Goal: Obtain resource: Download file/media

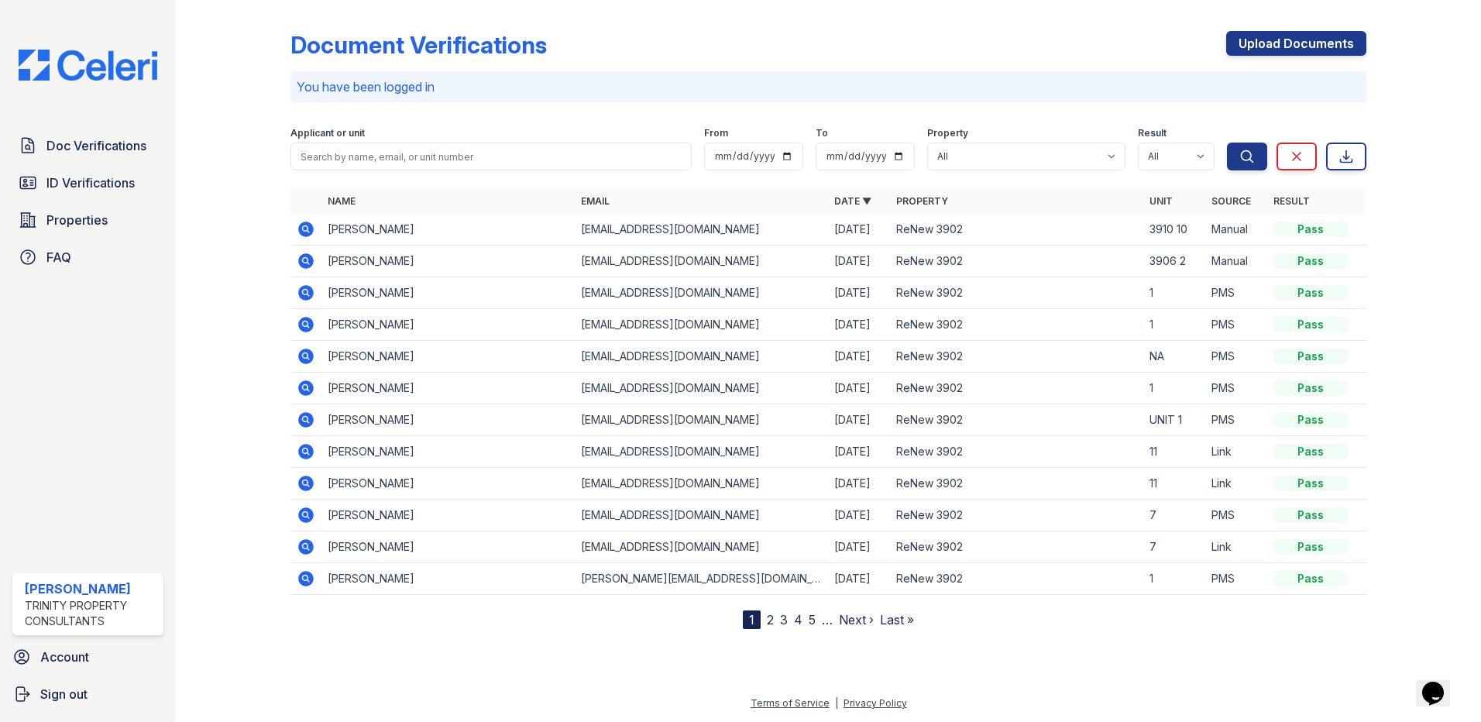
click at [307, 226] on icon at bounding box center [306, 229] width 19 height 19
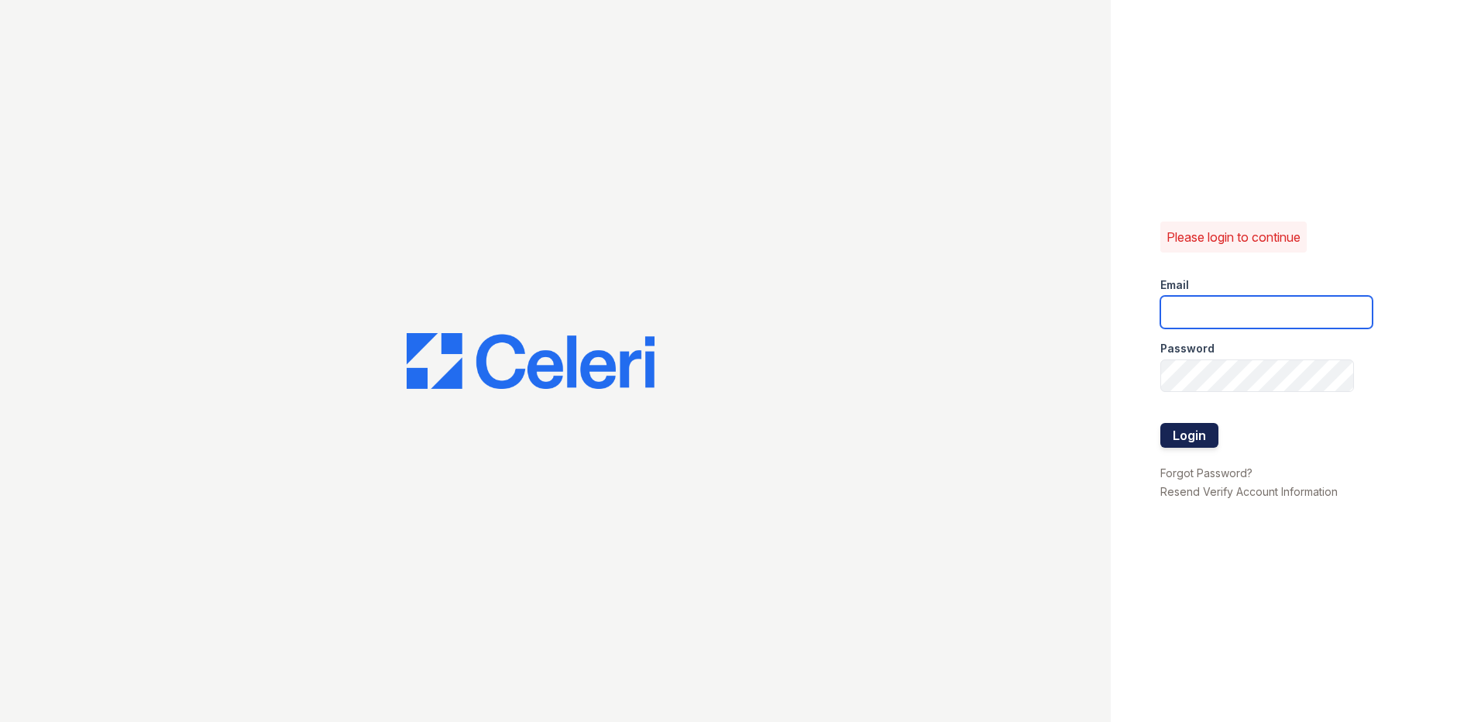
type input "[EMAIL_ADDRESS][DOMAIN_NAME]"
click at [1190, 445] on button "Login" at bounding box center [1189, 435] width 58 height 25
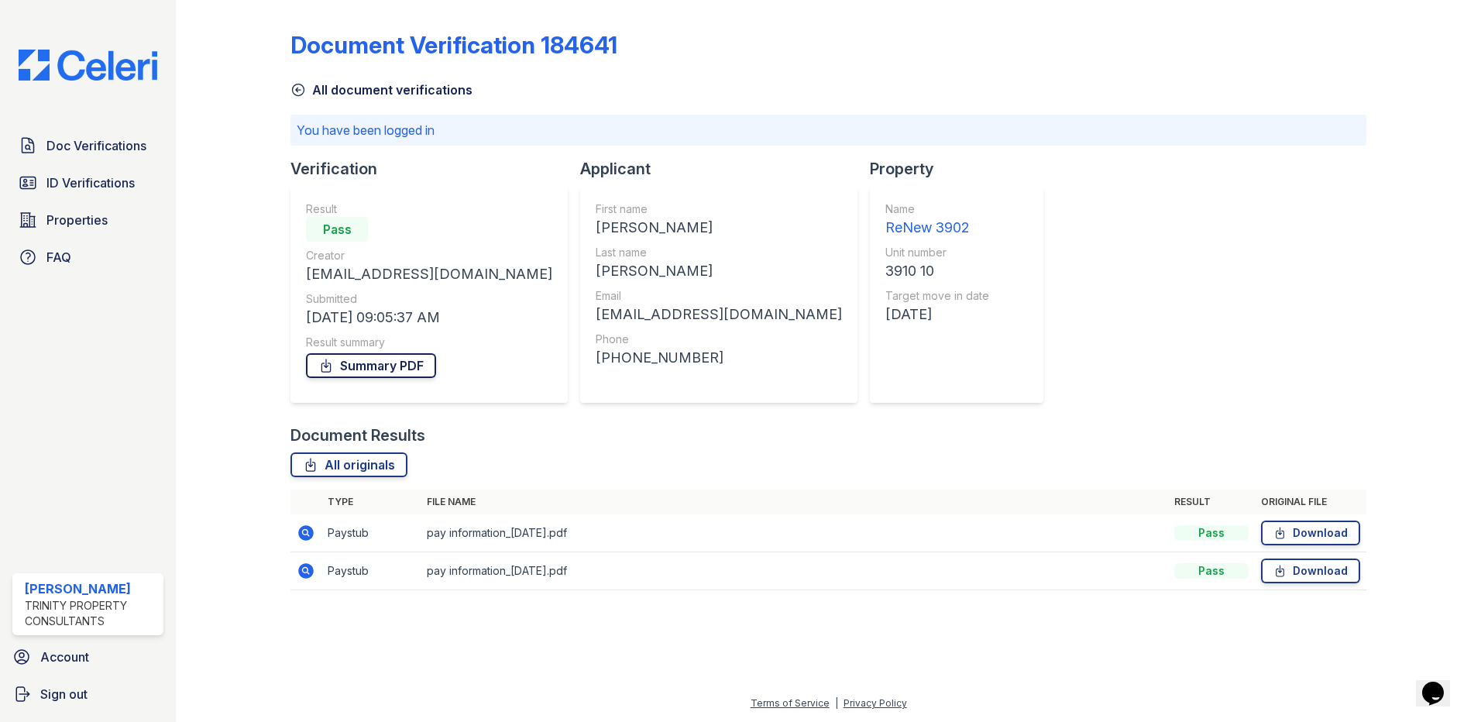
click at [376, 372] on link "Summary PDF" at bounding box center [371, 365] width 130 height 25
